Goal: Find specific page/section: Find specific page/section

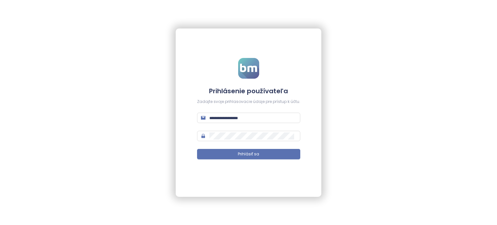
type input "**********"
click at [241, 156] on span "Prihlásiť sa" at bounding box center [248, 154] width 21 height 6
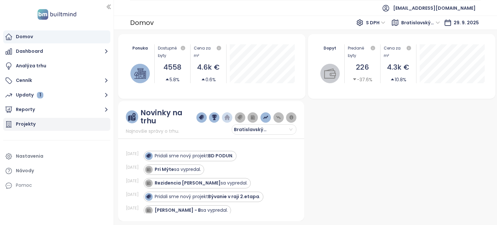
click at [35, 119] on div "Projekty" at bounding box center [56, 124] width 107 height 13
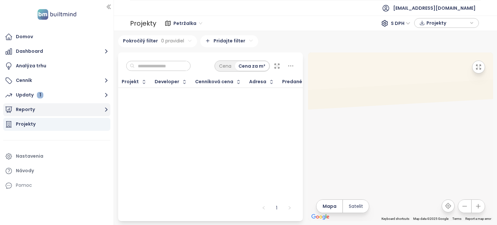
click at [19, 113] on button "Reporty" at bounding box center [56, 109] width 107 height 13
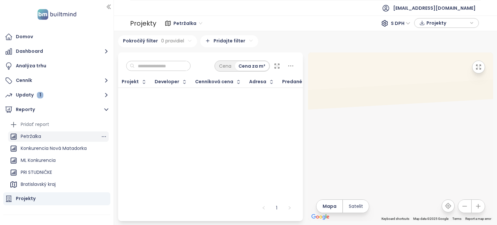
click at [35, 140] on div "Petržalka" at bounding box center [31, 136] width 20 height 8
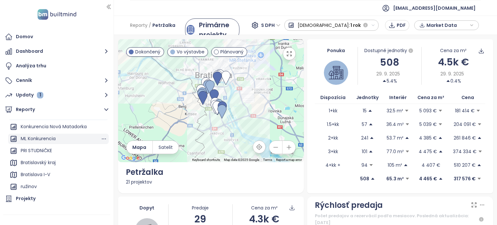
scroll to position [22, 0]
click at [43, 168] on ul "Pridať report Petržalka Konkurencia Nová Matadorka ML Konkurencia PRI STUDNiČKE…" at bounding box center [58, 168] width 101 height 142
click at [41, 173] on div "Bratislava I-V" at bounding box center [35, 174] width 29 height 8
